Goal: Transaction & Acquisition: Book appointment/travel/reservation

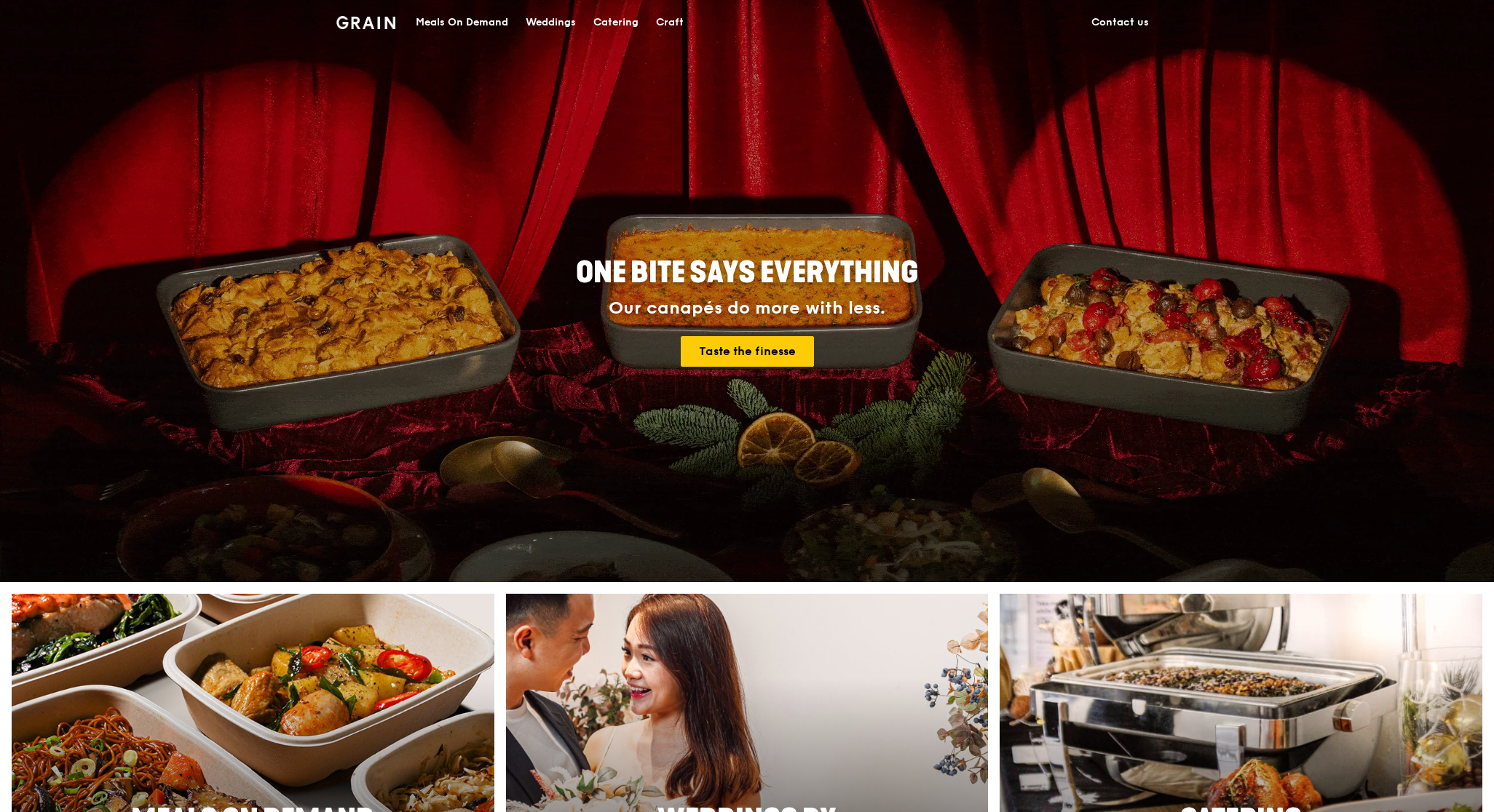
click at [613, 26] on div "Catering" at bounding box center [616, 23] width 45 height 43
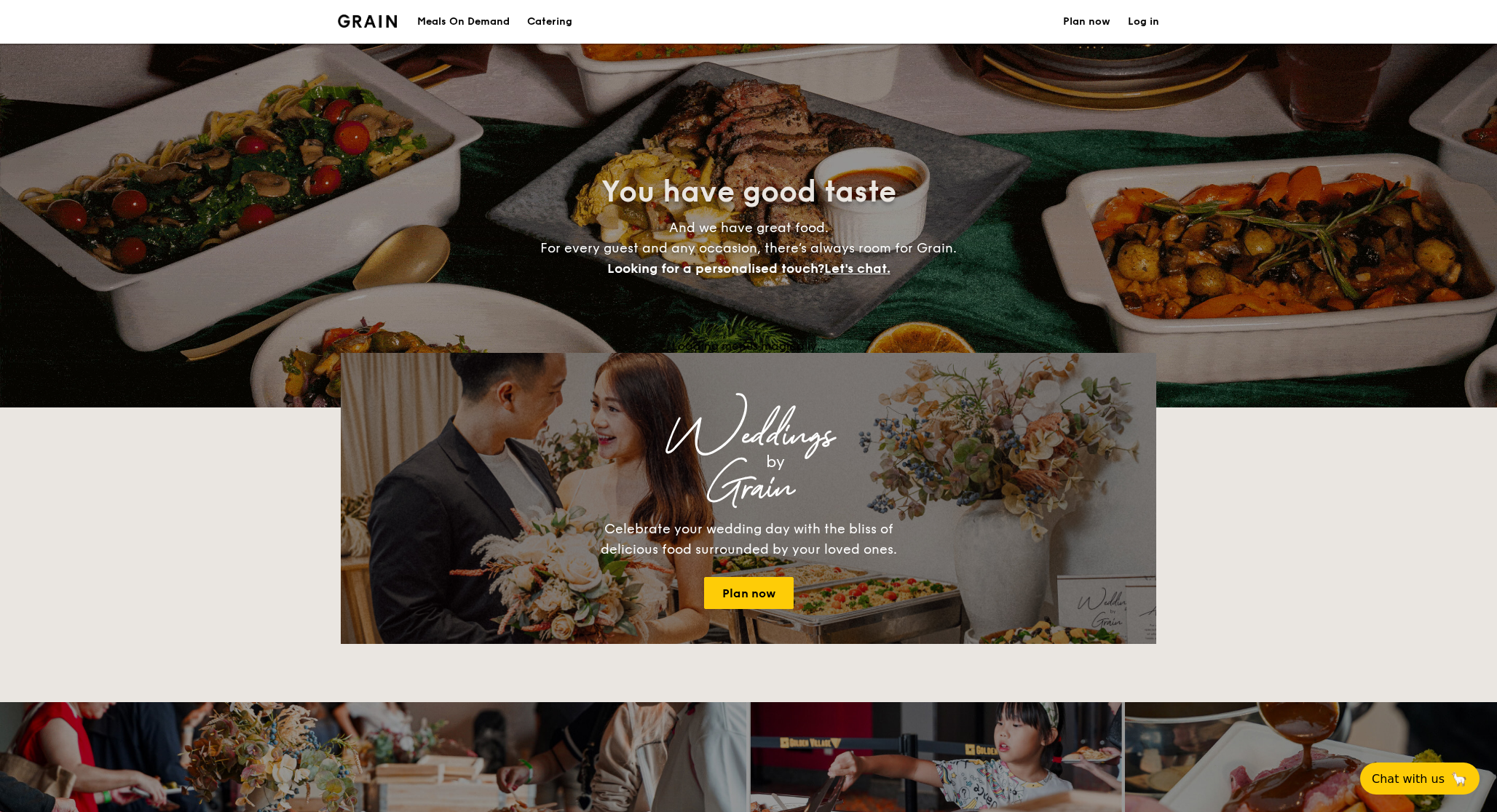
select select
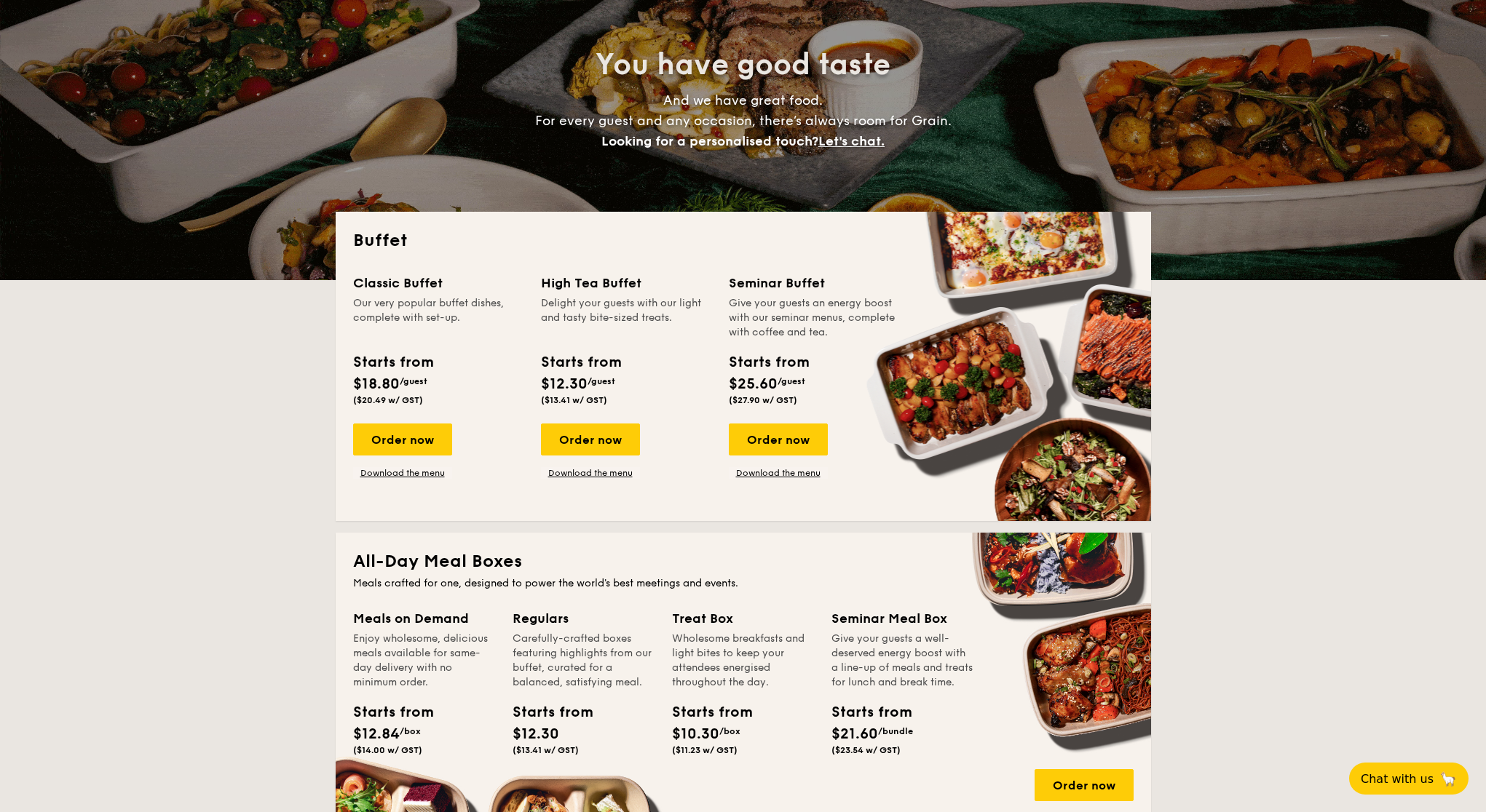
scroll to position [216, 0]
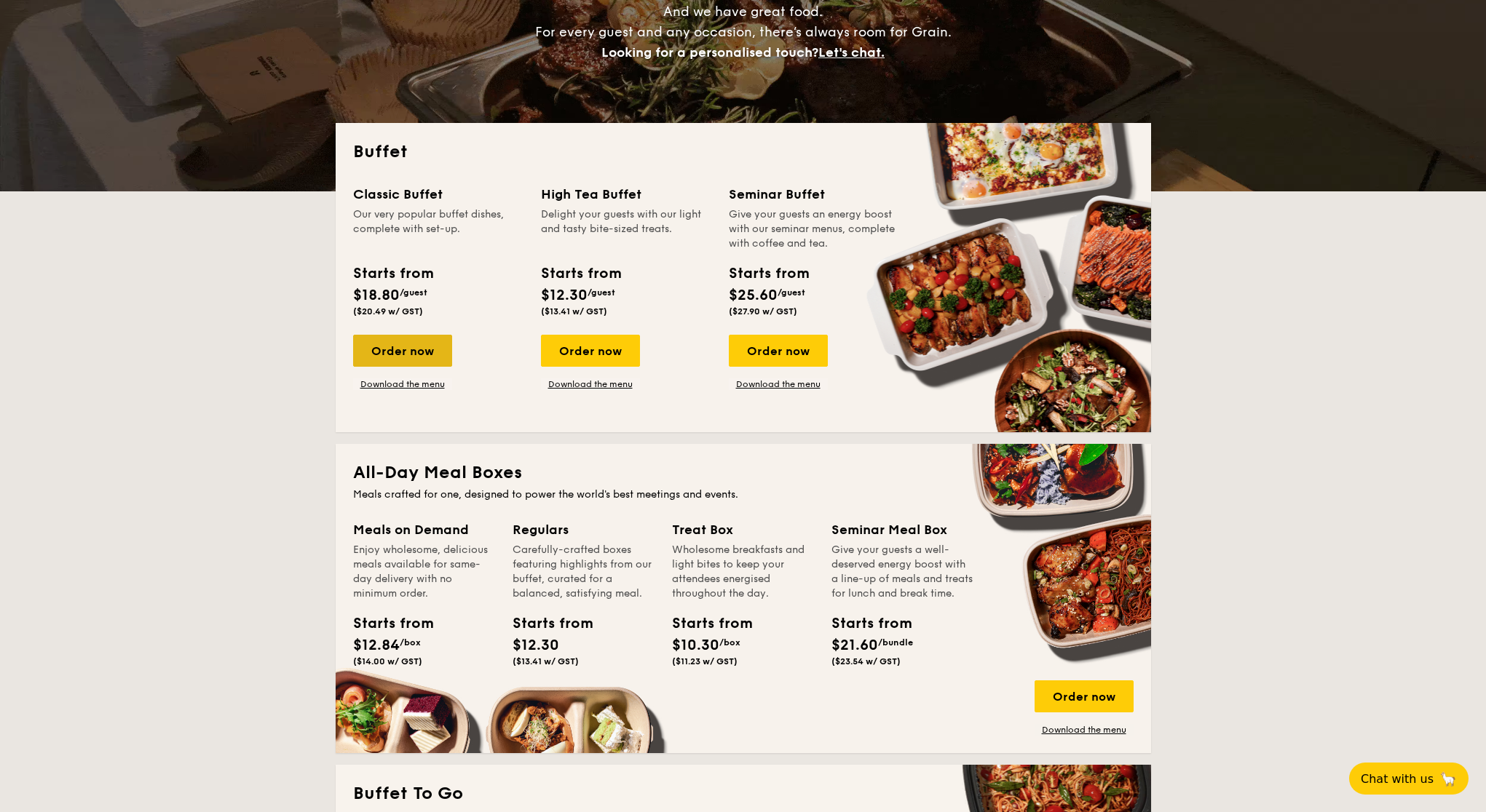
click at [397, 354] on div "Order now" at bounding box center [402, 351] width 99 height 32
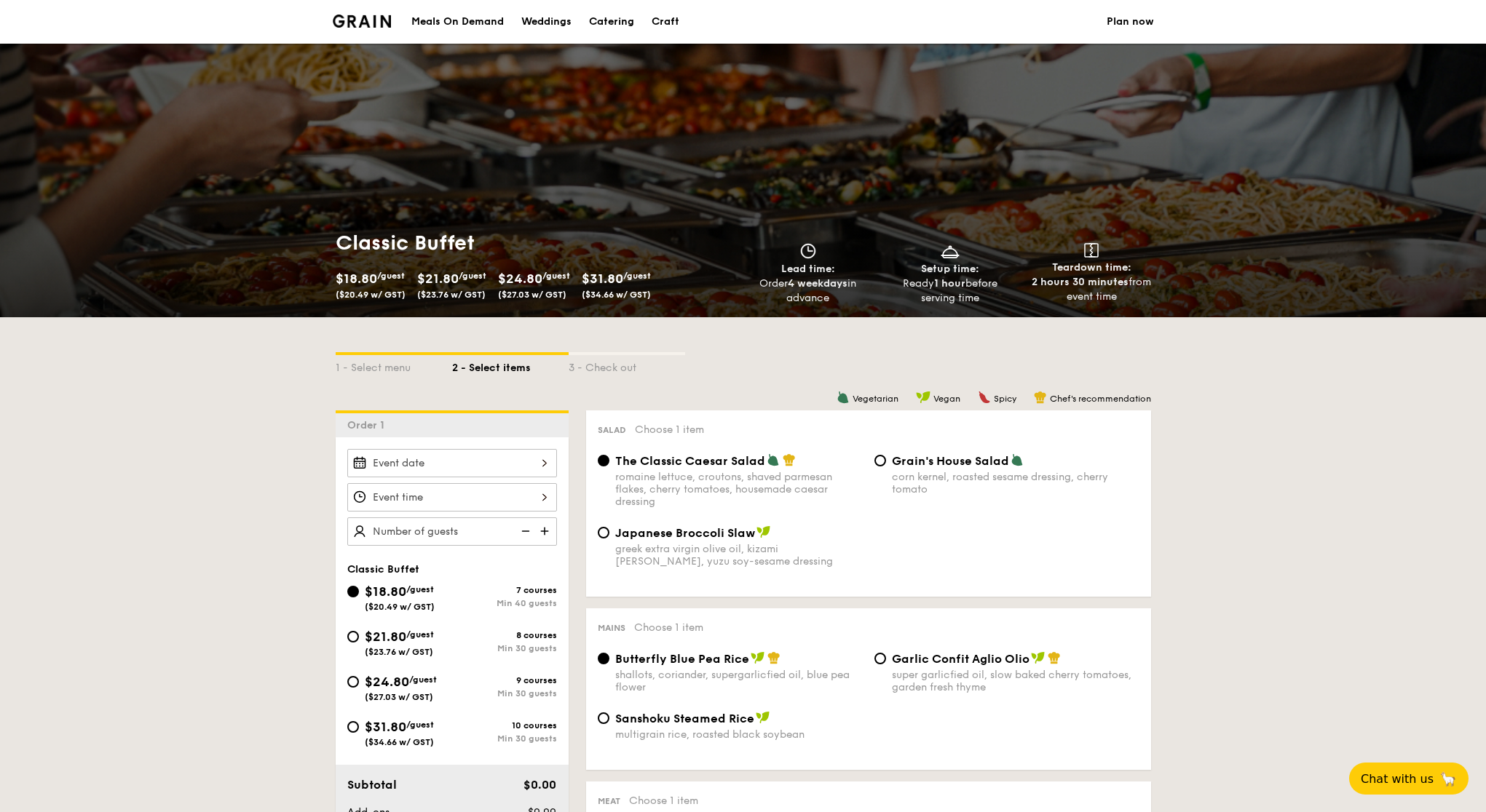
click at [503, 464] on div at bounding box center [452, 463] width 209 height 28
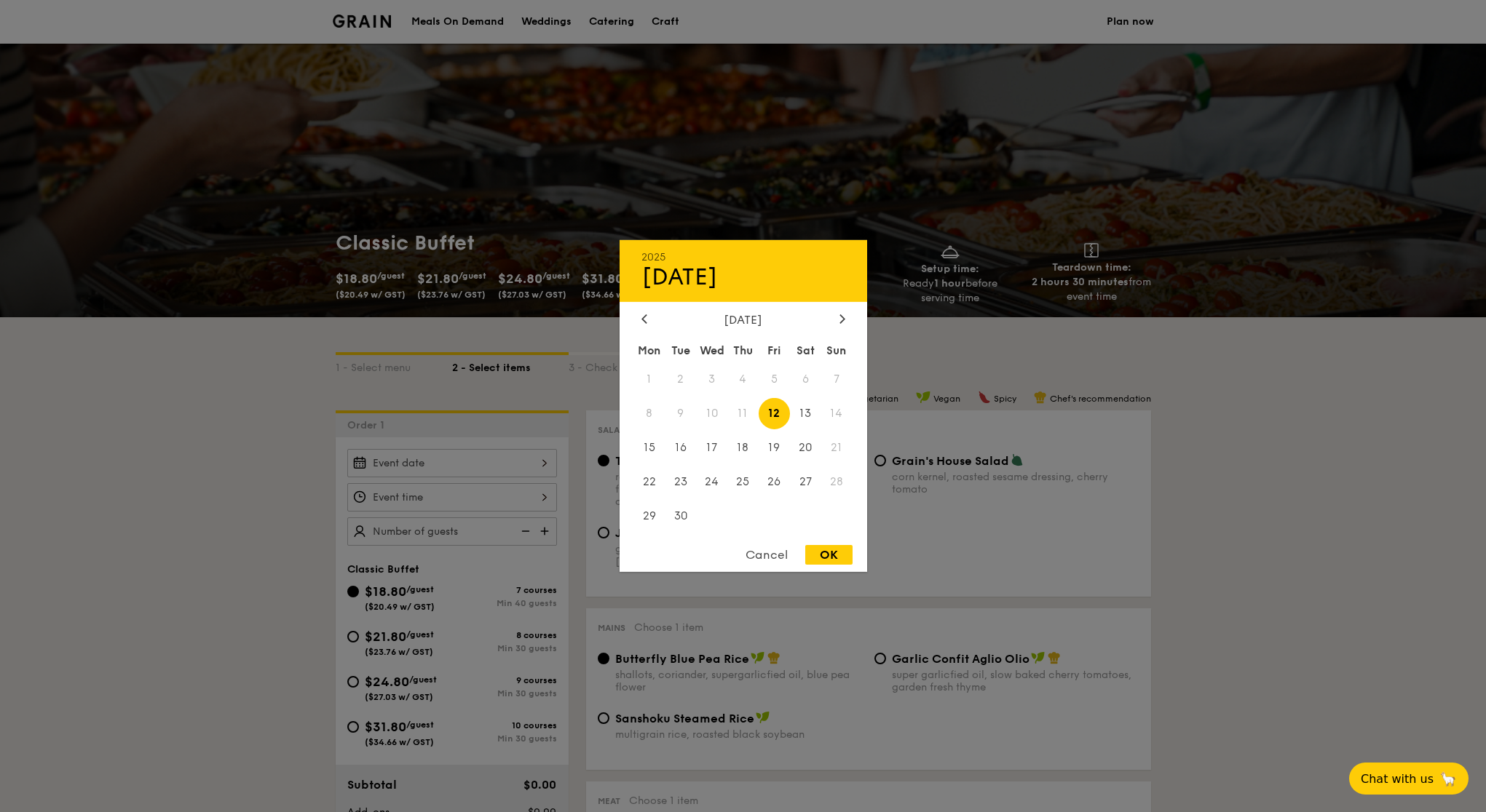
click at [840, 416] on span "14" at bounding box center [837, 413] width 31 height 31
click at [831, 440] on span "21" at bounding box center [837, 447] width 31 height 31
drag, startPoint x: 837, startPoint y: 491, endPoint x: 826, endPoint y: 360, distance: 131.5
click at [837, 491] on span "28" at bounding box center [837, 481] width 31 height 31
click at [847, 309] on div "2025 Sep 12 September 2025 Mon Tue Wed Thu Fri Sat Sun 1 2 3 4 5 6 7 8 9 10 11 …" at bounding box center [743, 406] width 247 height 332
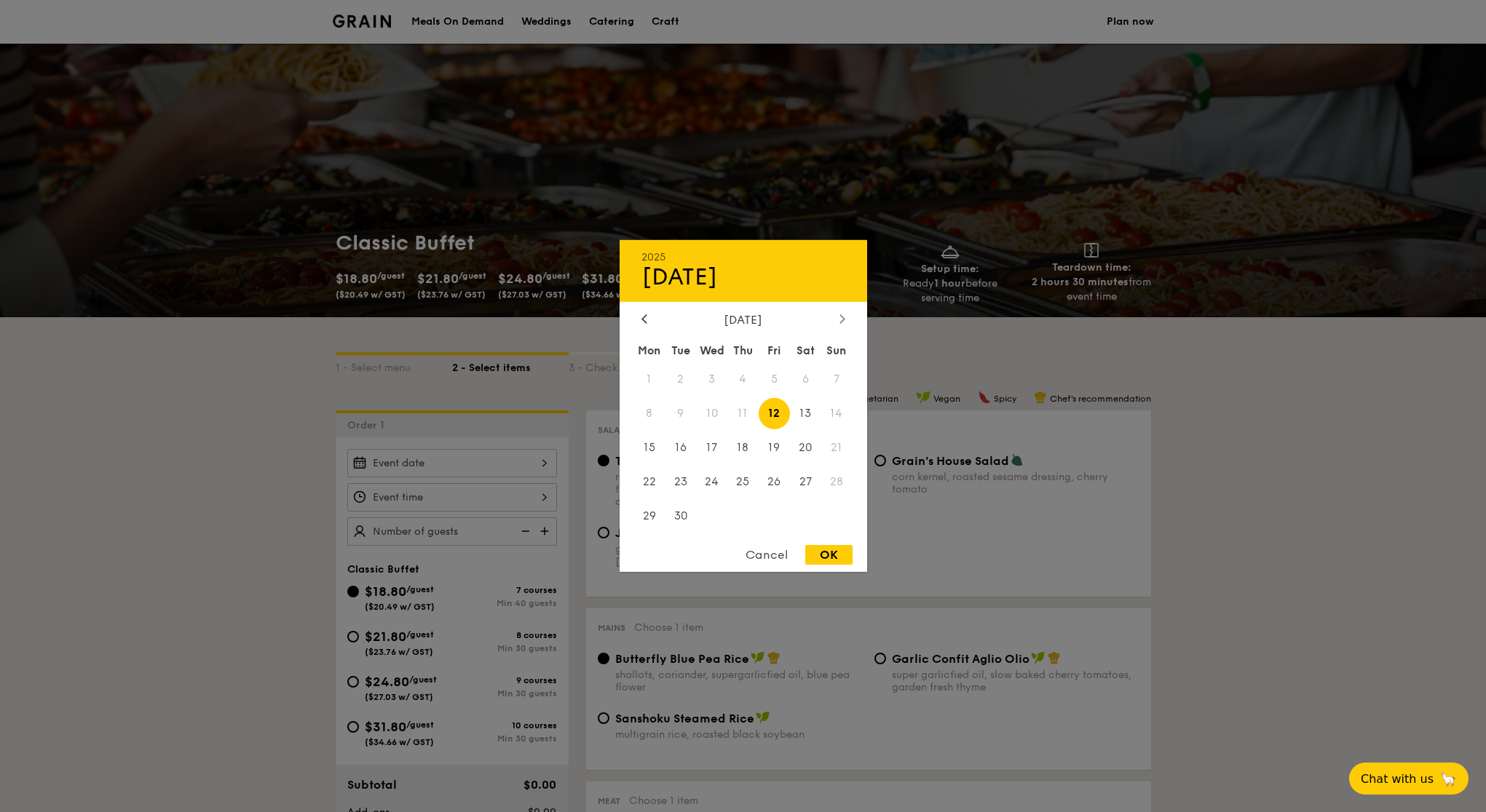
click at [847, 321] on div at bounding box center [843, 320] width 13 height 14
click at [844, 461] on span "19" at bounding box center [837, 447] width 31 height 31
drag, startPoint x: 841, startPoint y: 508, endPoint x: 839, endPoint y: 496, distance: 12.2
click at [840, 504] on span at bounding box center [837, 515] width 31 height 31
drag, startPoint x: 839, startPoint y: 496, endPoint x: 826, endPoint y: 508, distance: 17.7
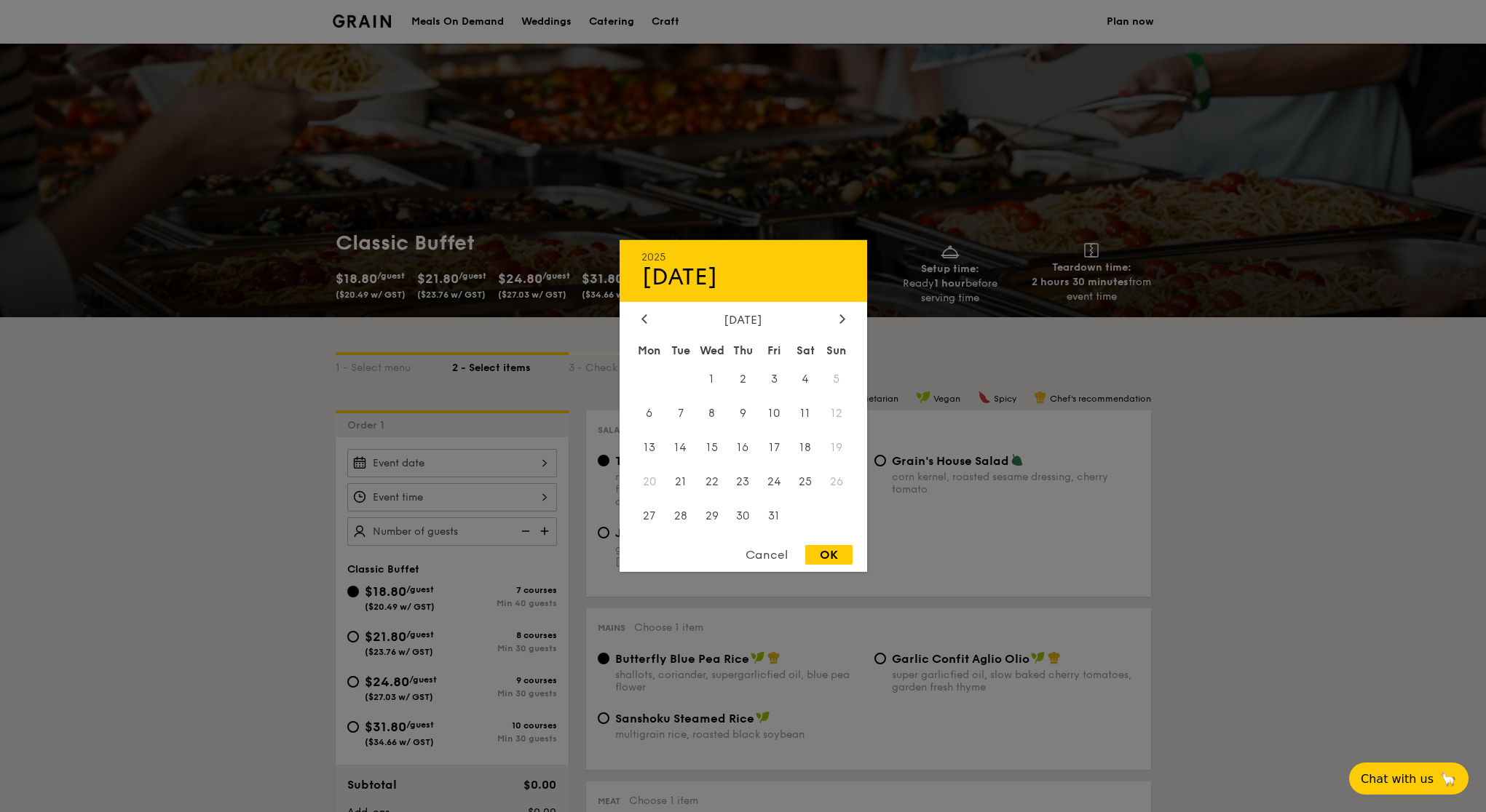
click at [834, 500] on div "Mon Tue Wed Thu Fri Sat Sun 1 2 3 4 5 6 7 8 9 10 11 12 13 14 15 16 17 18 19 20 …" at bounding box center [743, 436] width 247 height 196
click at [770, 555] on div "Cancel" at bounding box center [767, 555] width 72 height 20
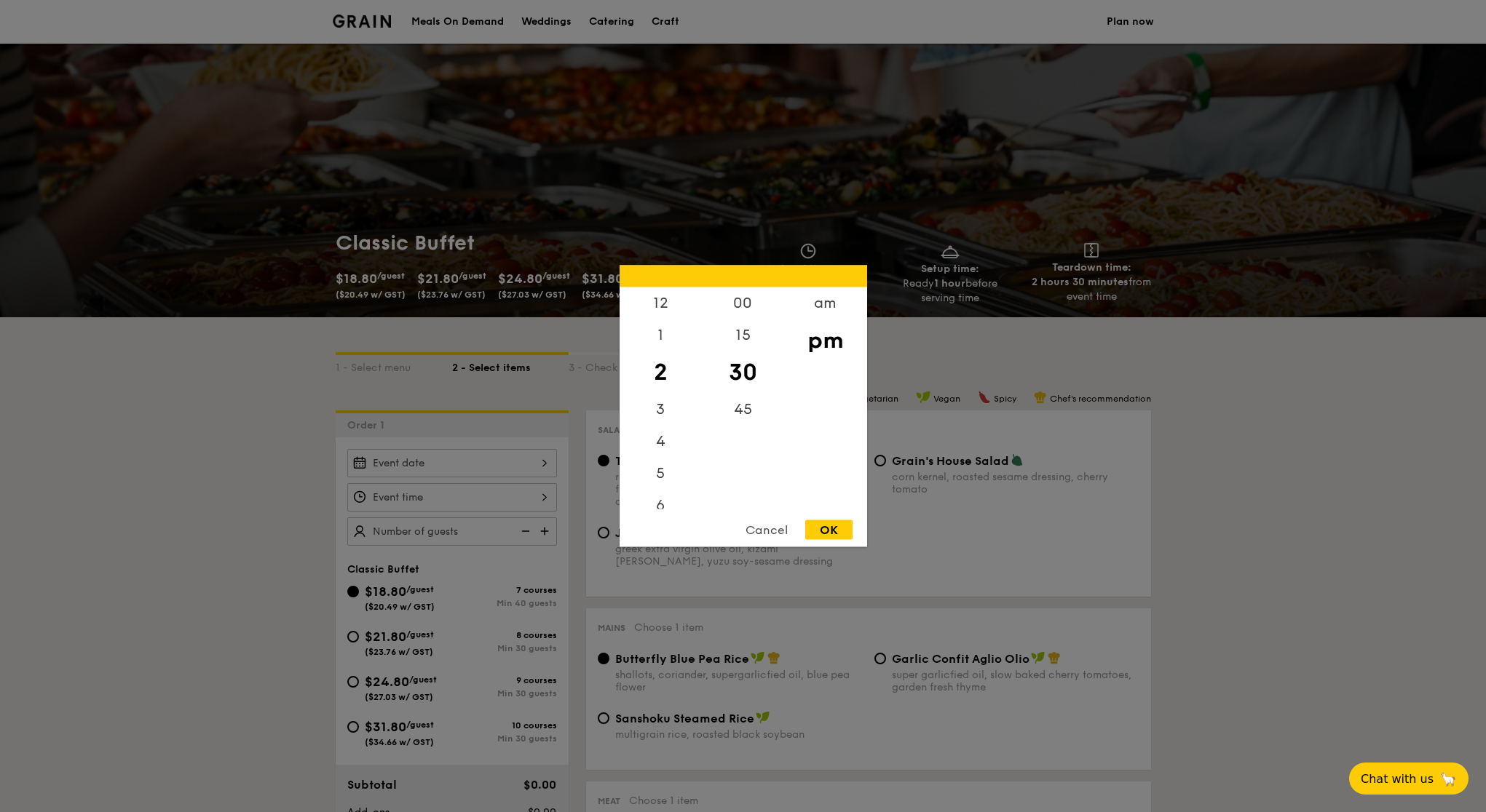
click at [428, 504] on div "12 1 2 3 4 5 6 7 8 9 10 11 00 15 30 45 am pm Cancel OK" at bounding box center [452, 497] width 209 height 28
click at [911, 639] on div at bounding box center [743, 406] width 1486 height 812
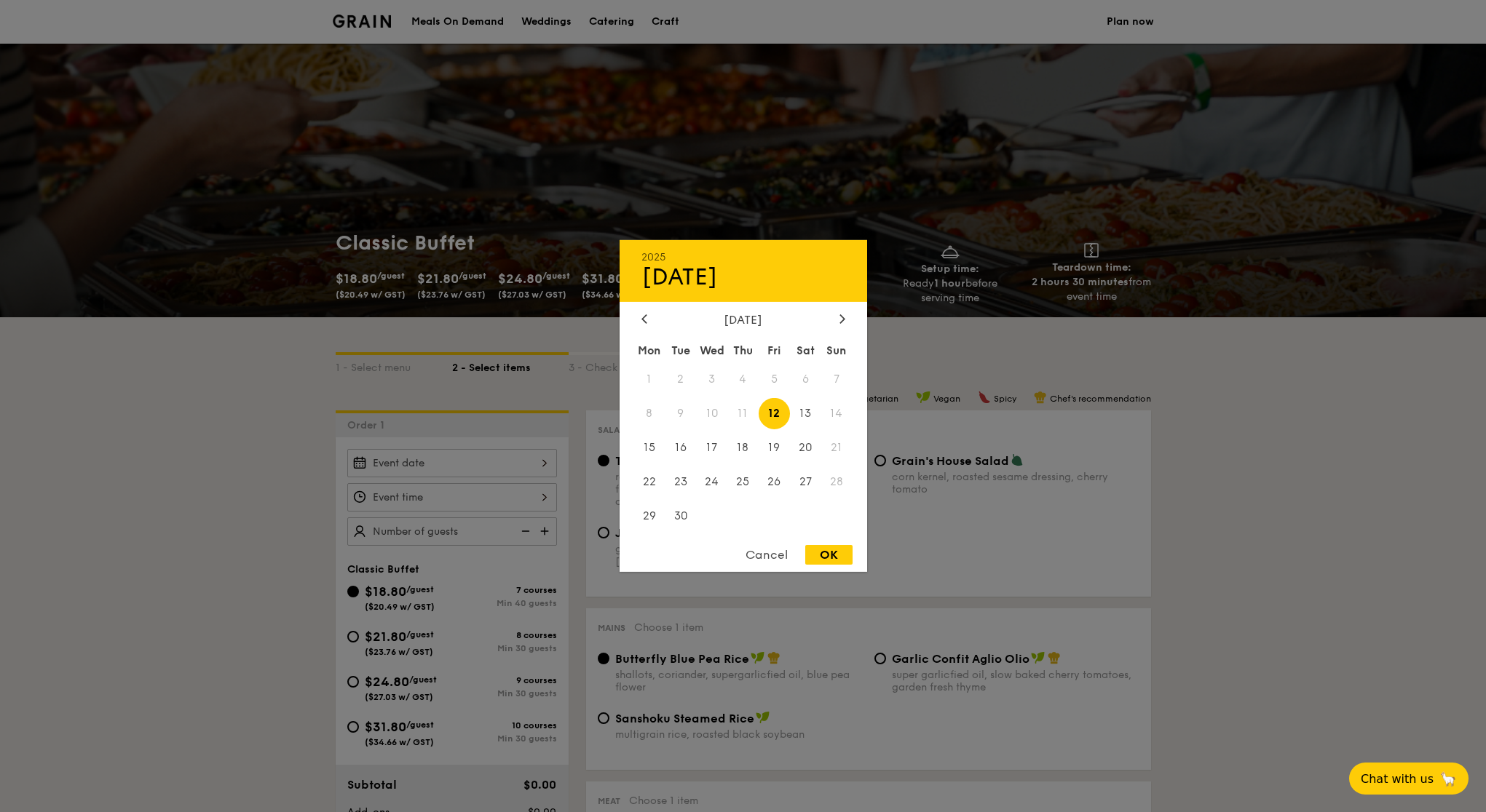
click at [447, 469] on div "2025 Sep 12 September 2025 Mon Tue Wed Thu Fri Sat Sun 1 2 3 4 5 6 7 8 9 10 11 …" at bounding box center [452, 463] width 209 height 28
drag, startPoint x: 824, startPoint y: 414, endPoint x: 838, endPoint y: 416, distance: 14.1
click at [827, 415] on span "14" at bounding box center [837, 413] width 31 height 31
click at [839, 416] on span "14" at bounding box center [837, 413] width 31 height 31
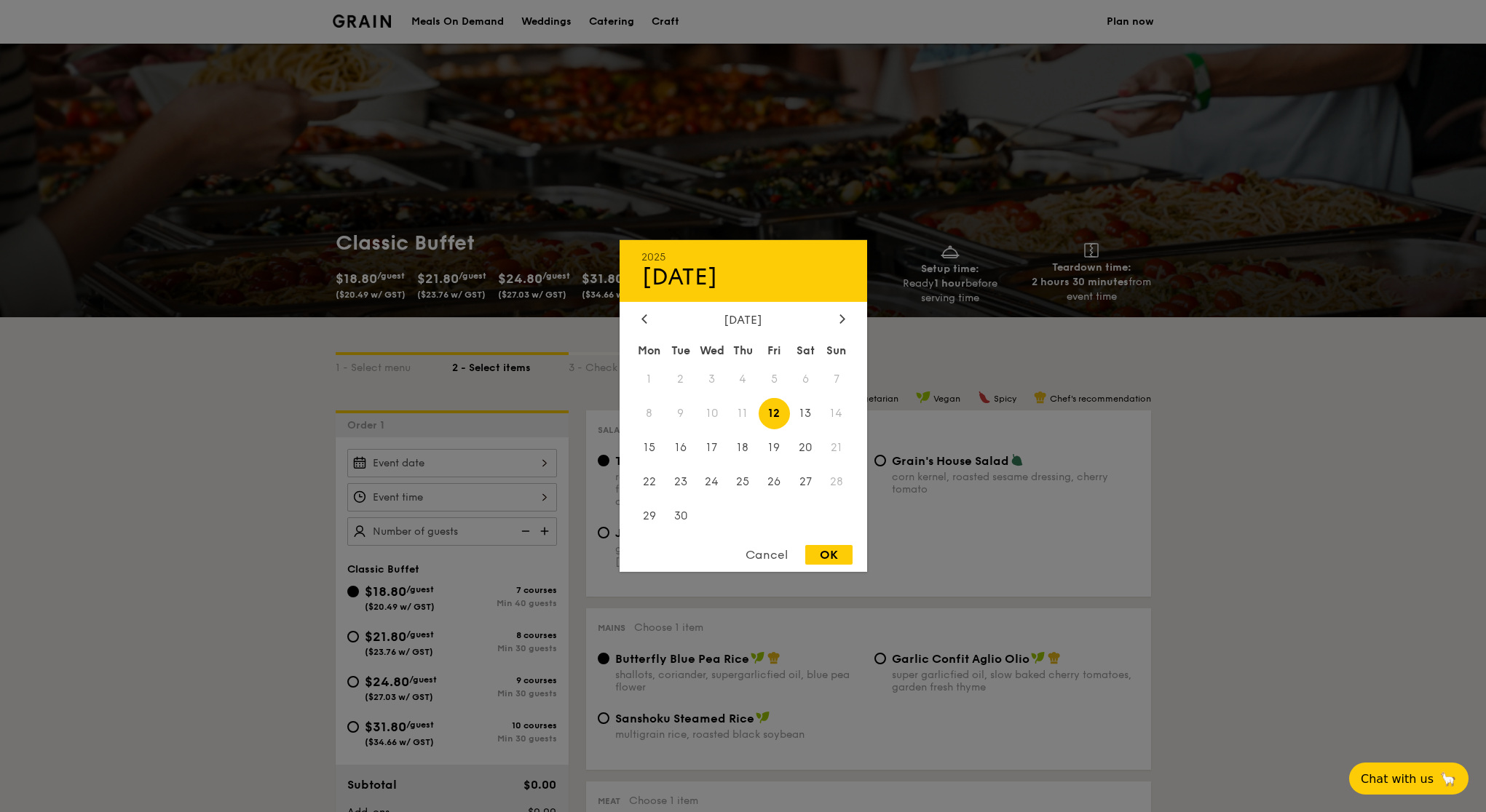
click at [977, 381] on div at bounding box center [743, 406] width 1486 height 812
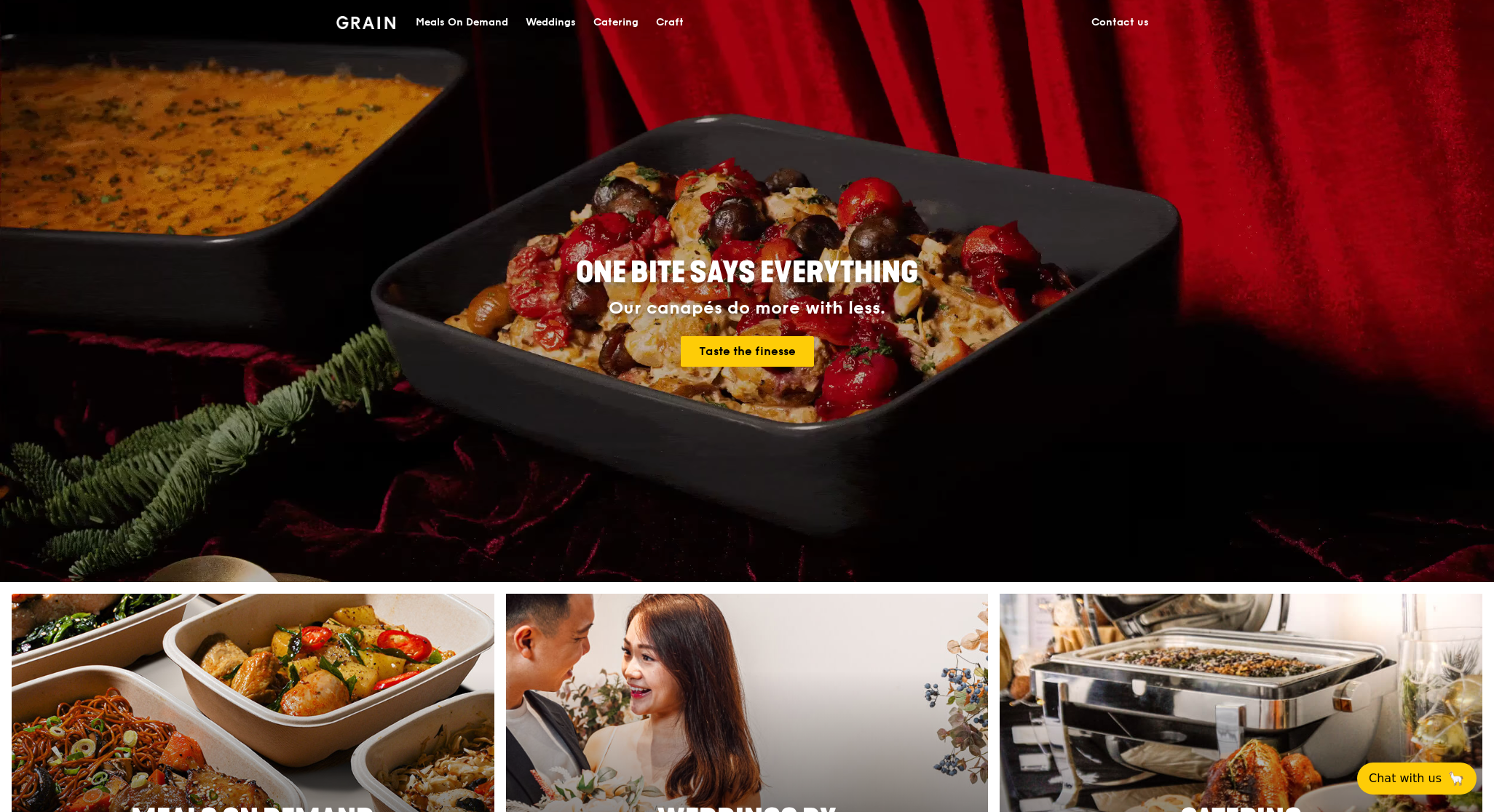
click at [630, 19] on div "Catering" at bounding box center [616, 23] width 45 height 43
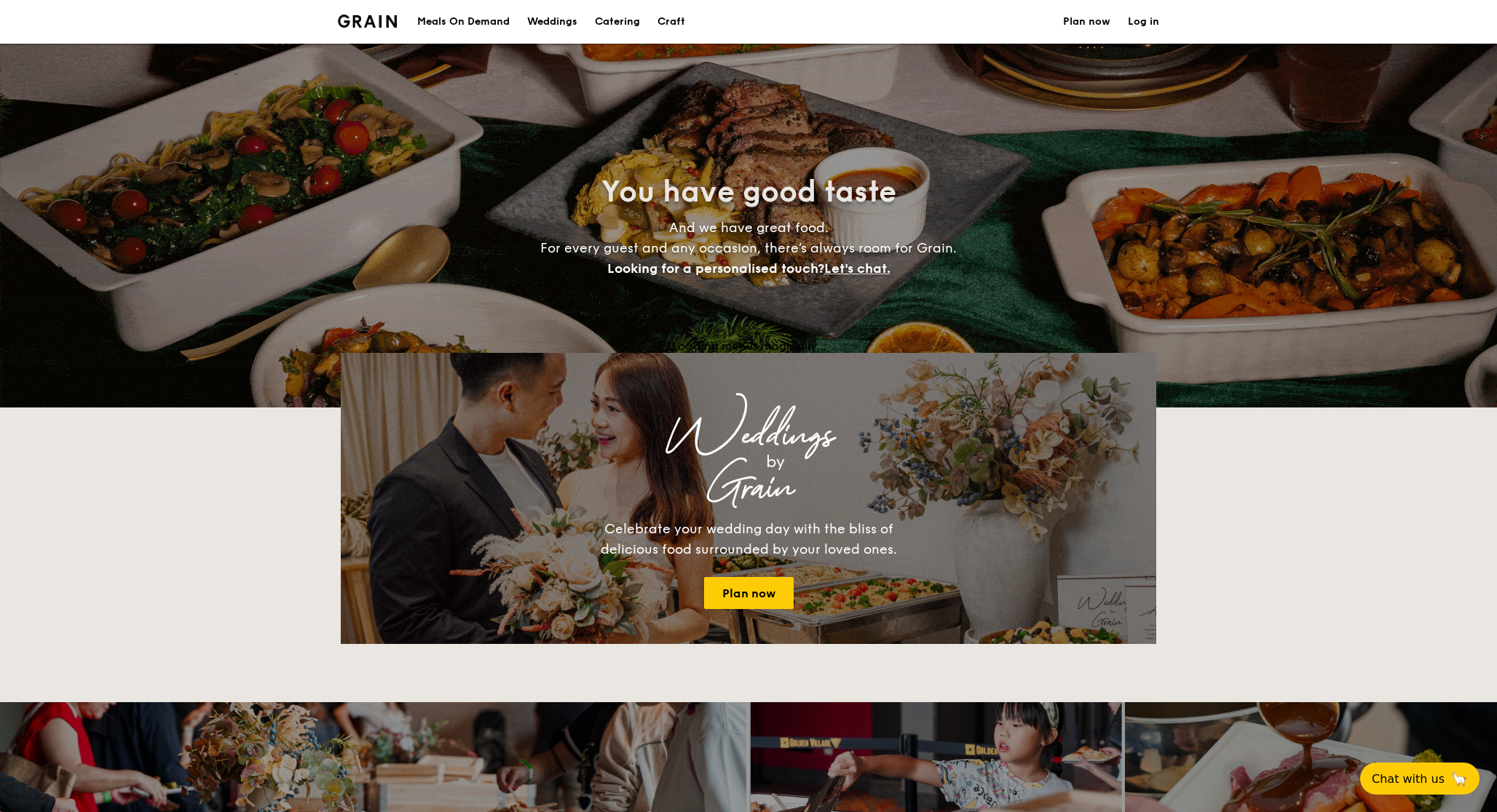
select select
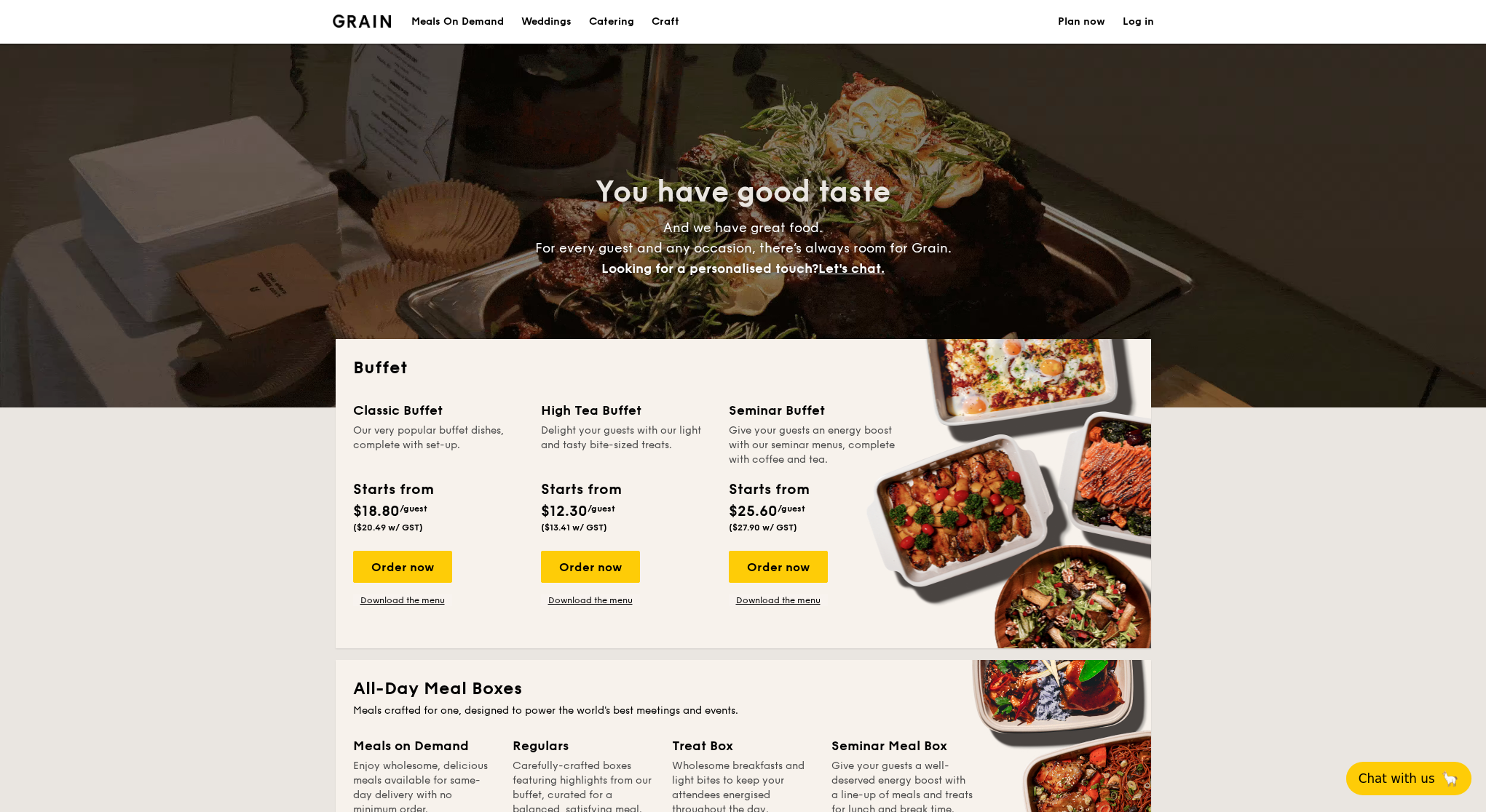
click at [1423, 777] on button "Chat with us 🦙" at bounding box center [1409, 779] width 125 height 34
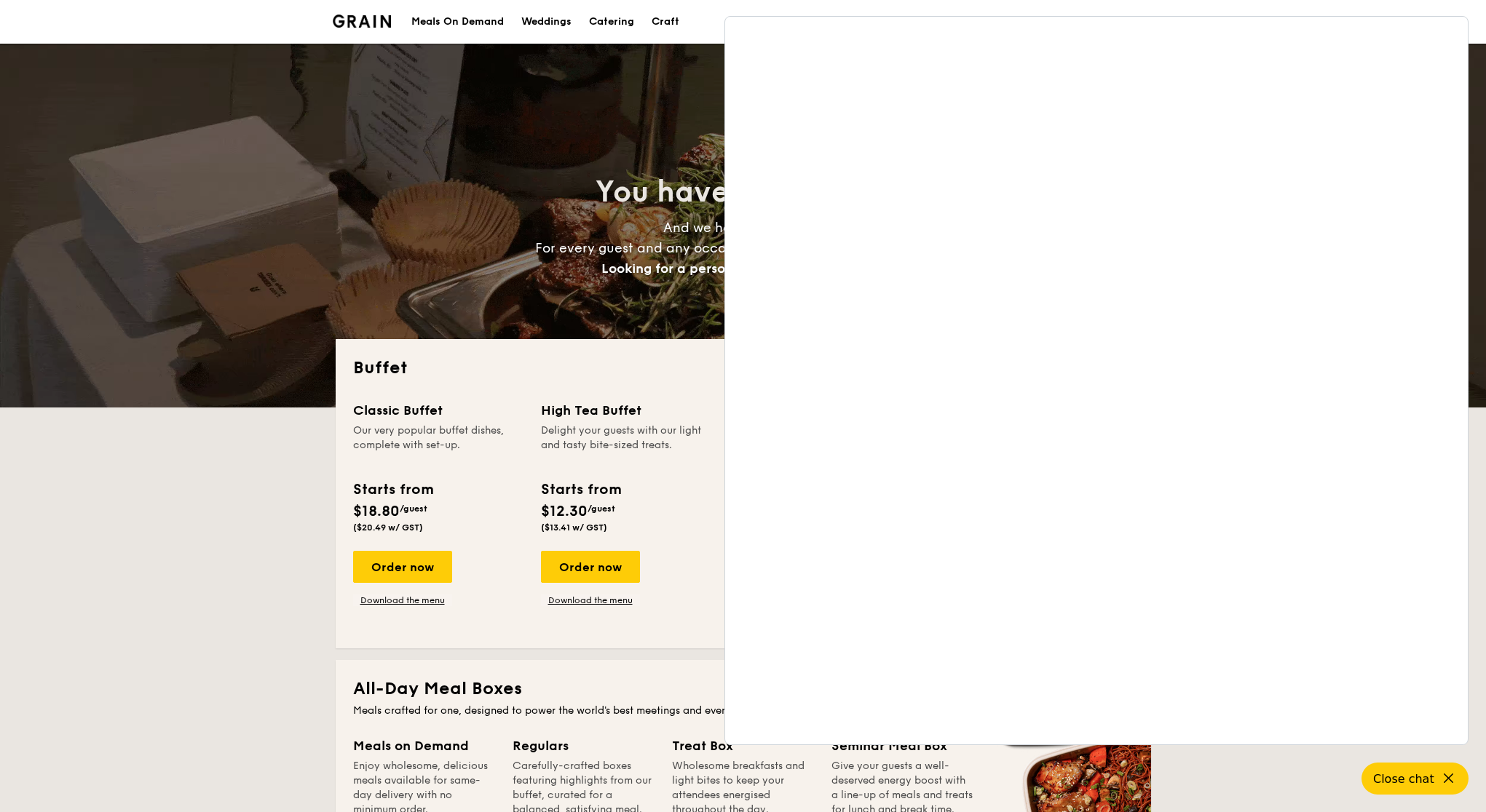
click at [563, 637] on div "Buffet Classic Buffet Our very popular buffet dishes, complete with set-up. Sta…" at bounding box center [743, 494] width 815 height 309
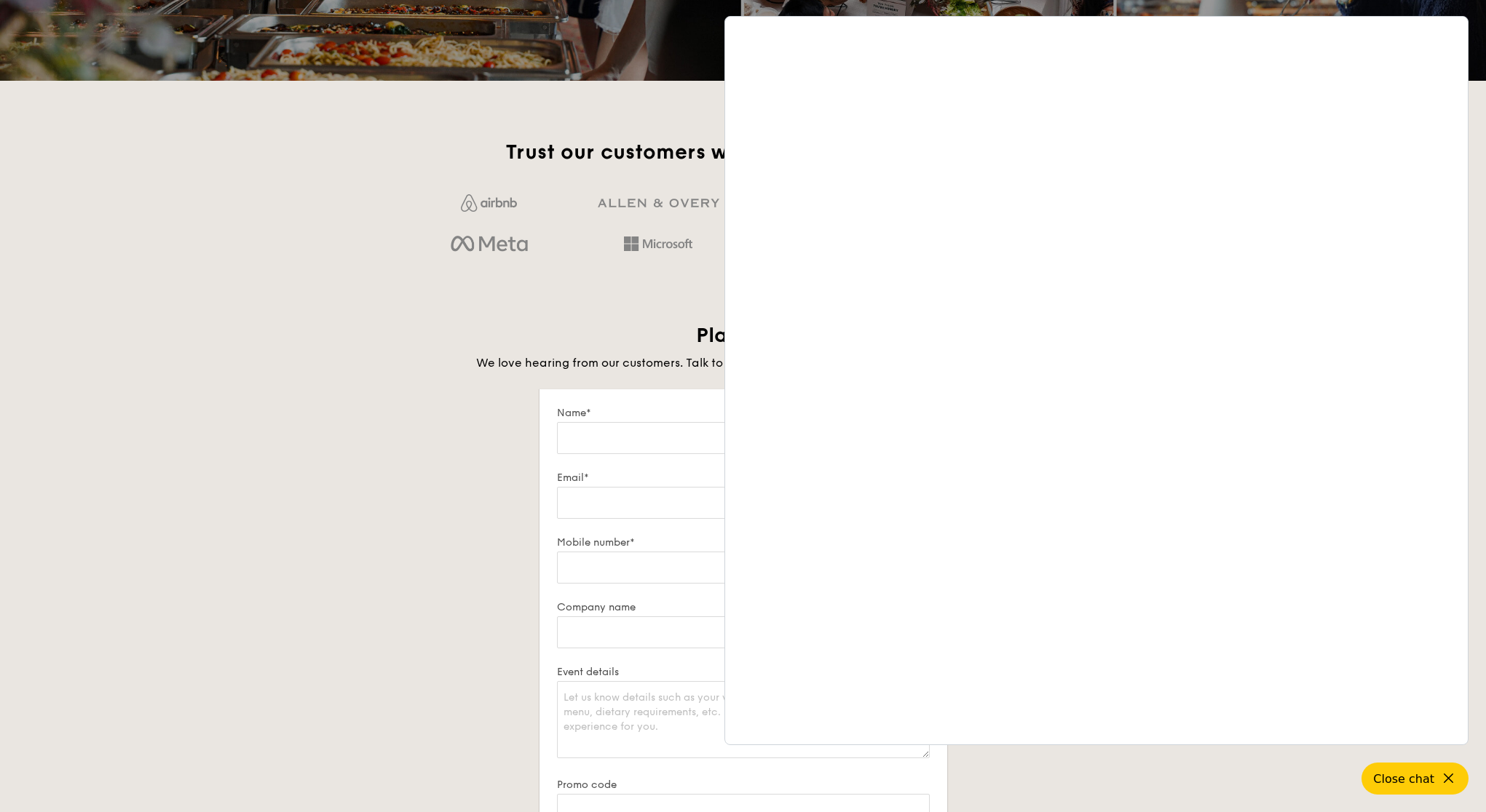
scroll to position [2840, 0]
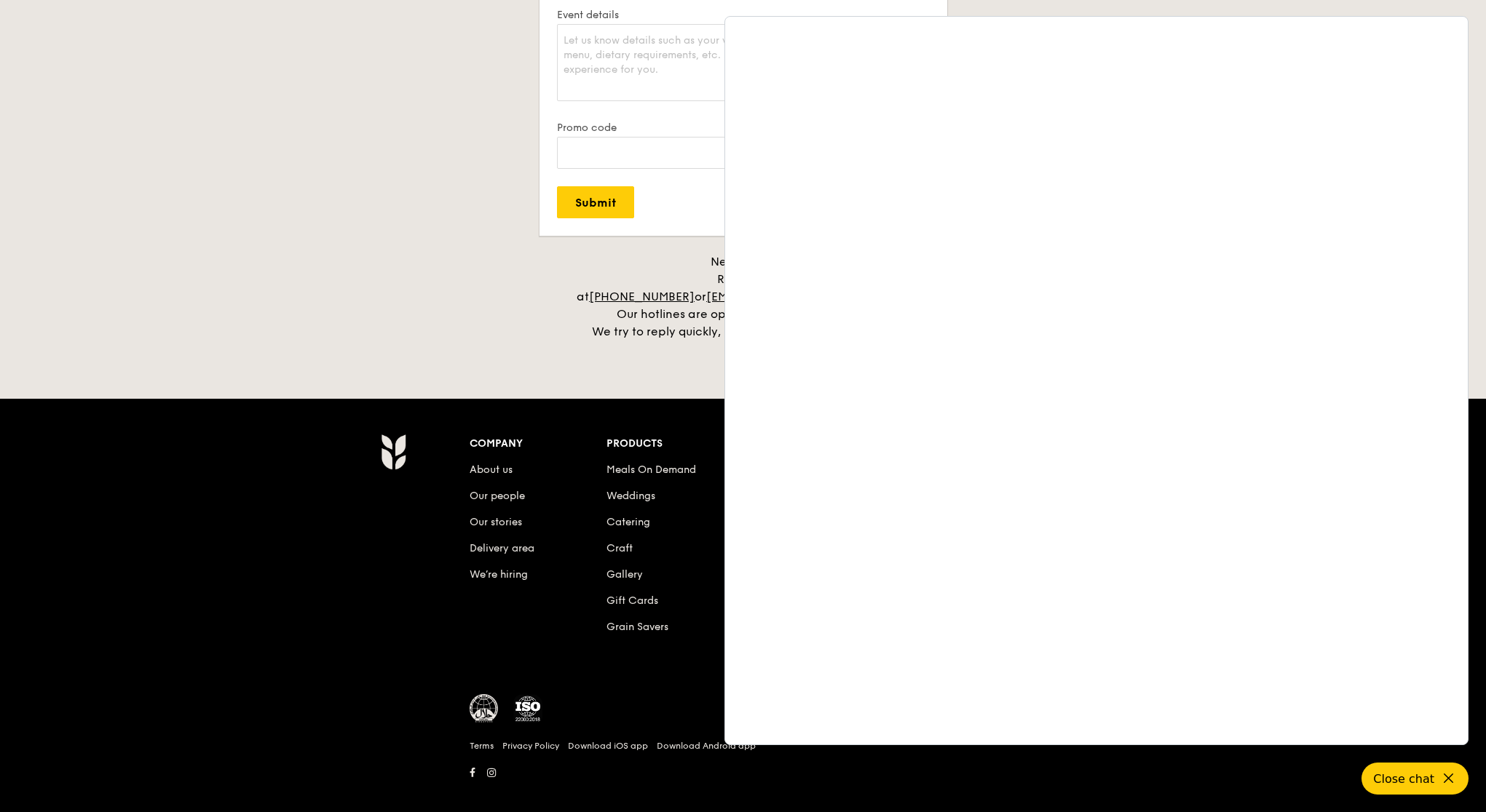
click at [324, 455] on div "Company About us Our people Our stories Delivery area We’re hiring Products Mea…" at bounding box center [743, 614] width 839 height 361
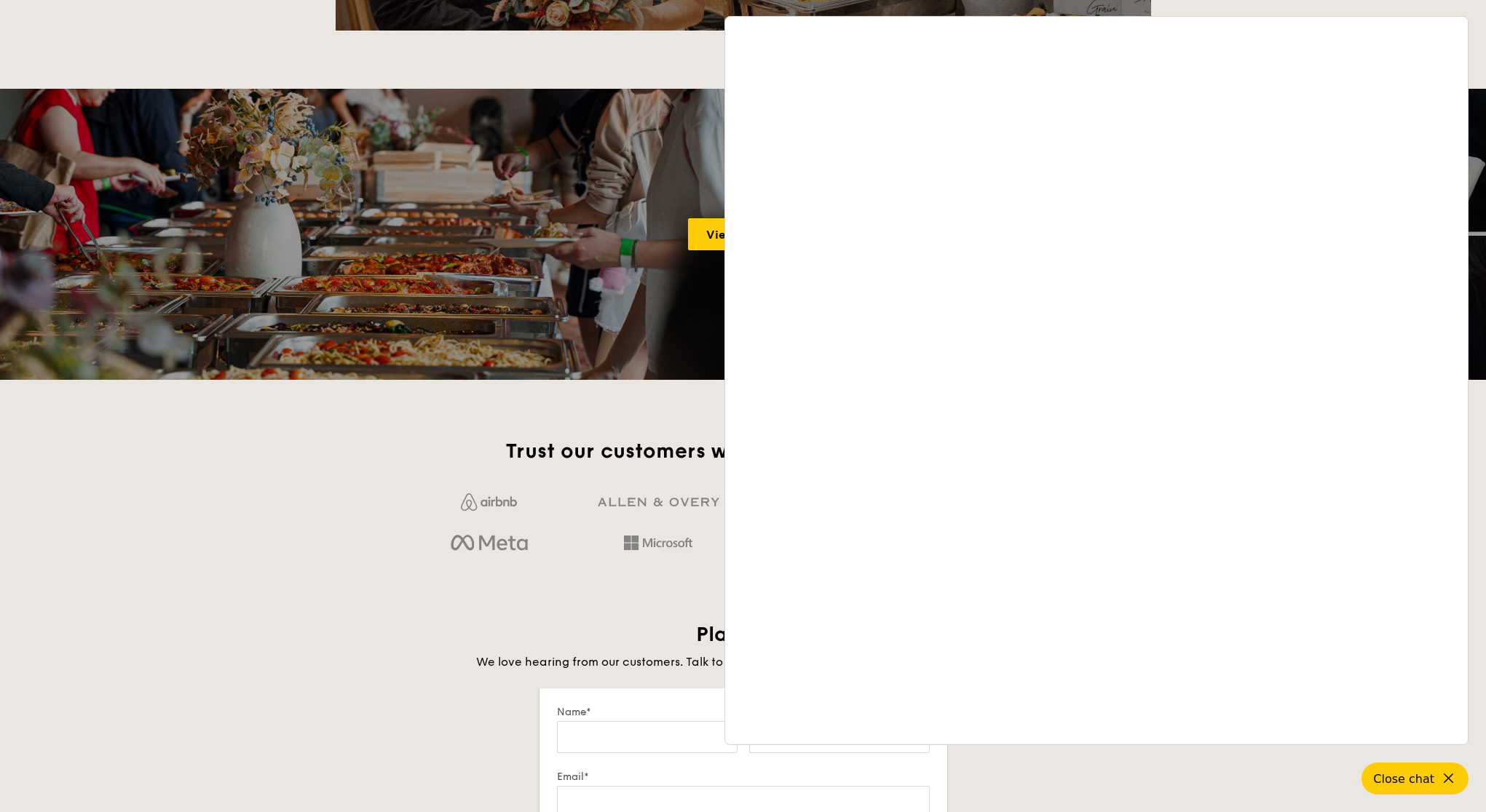
click at [518, 277] on div "View gallery" at bounding box center [743, 234] width 1486 height 291
click at [1453, 766] on button "Close chat" at bounding box center [1415, 779] width 112 height 34
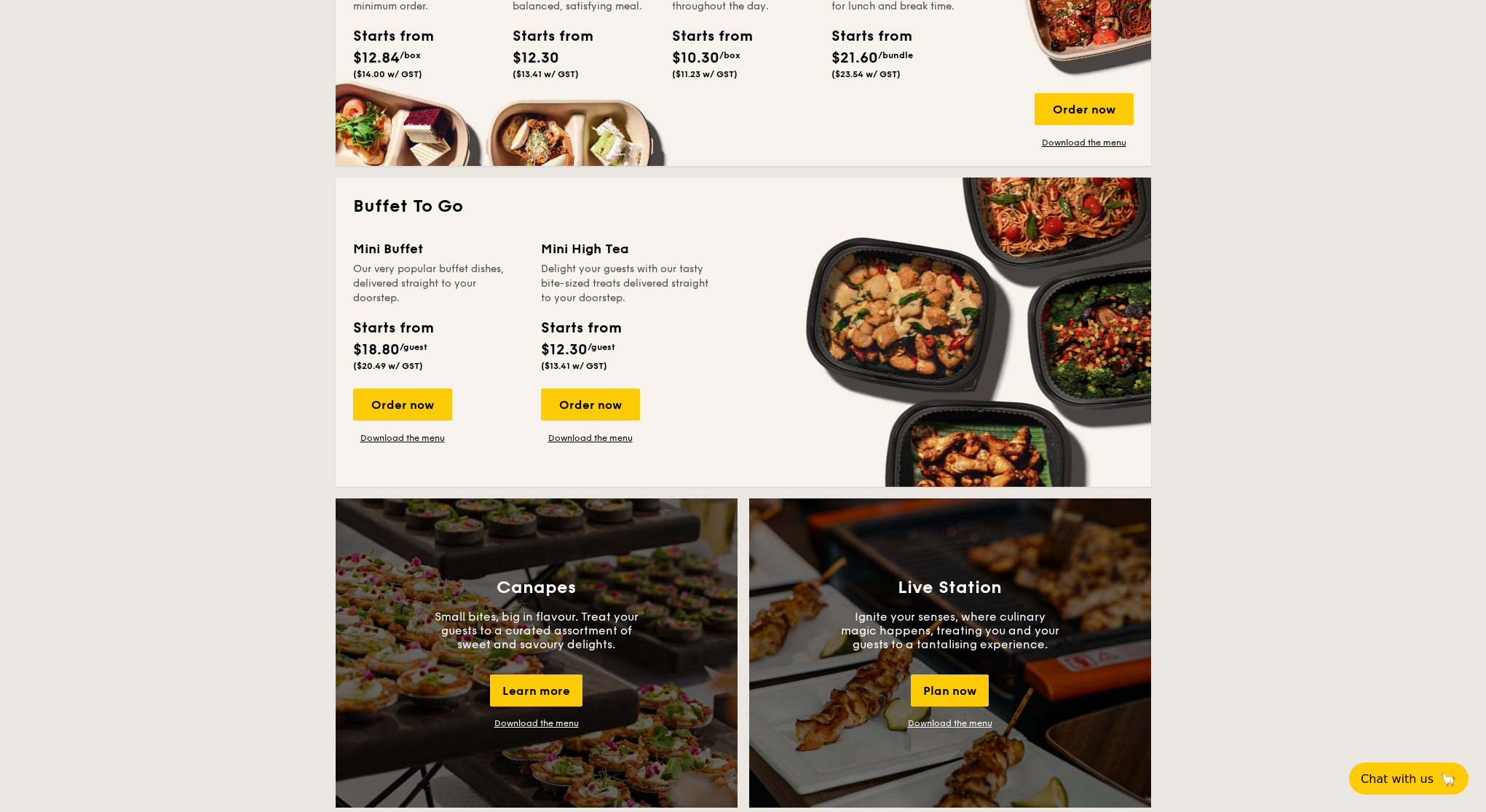
scroll to position [804, 0]
click at [413, 439] on link "Download the menu" at bounding box center [402, 438] width 99 height 11
